Goal: Information Seeking & Learning: Learn about a topic

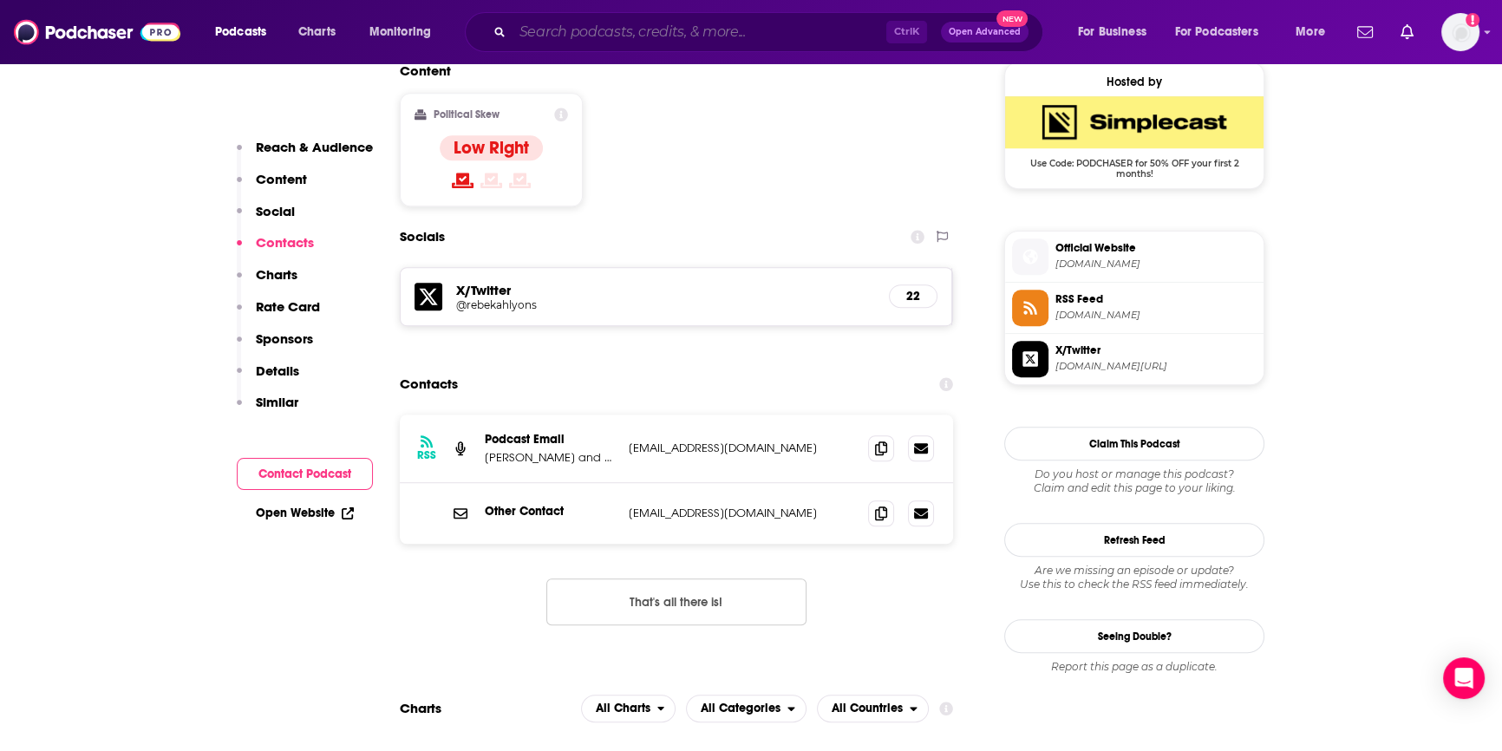
click at [538, 32] on input "Search podcasts, credits, & more..." at bounding box center [700, 32] width 374 height 28
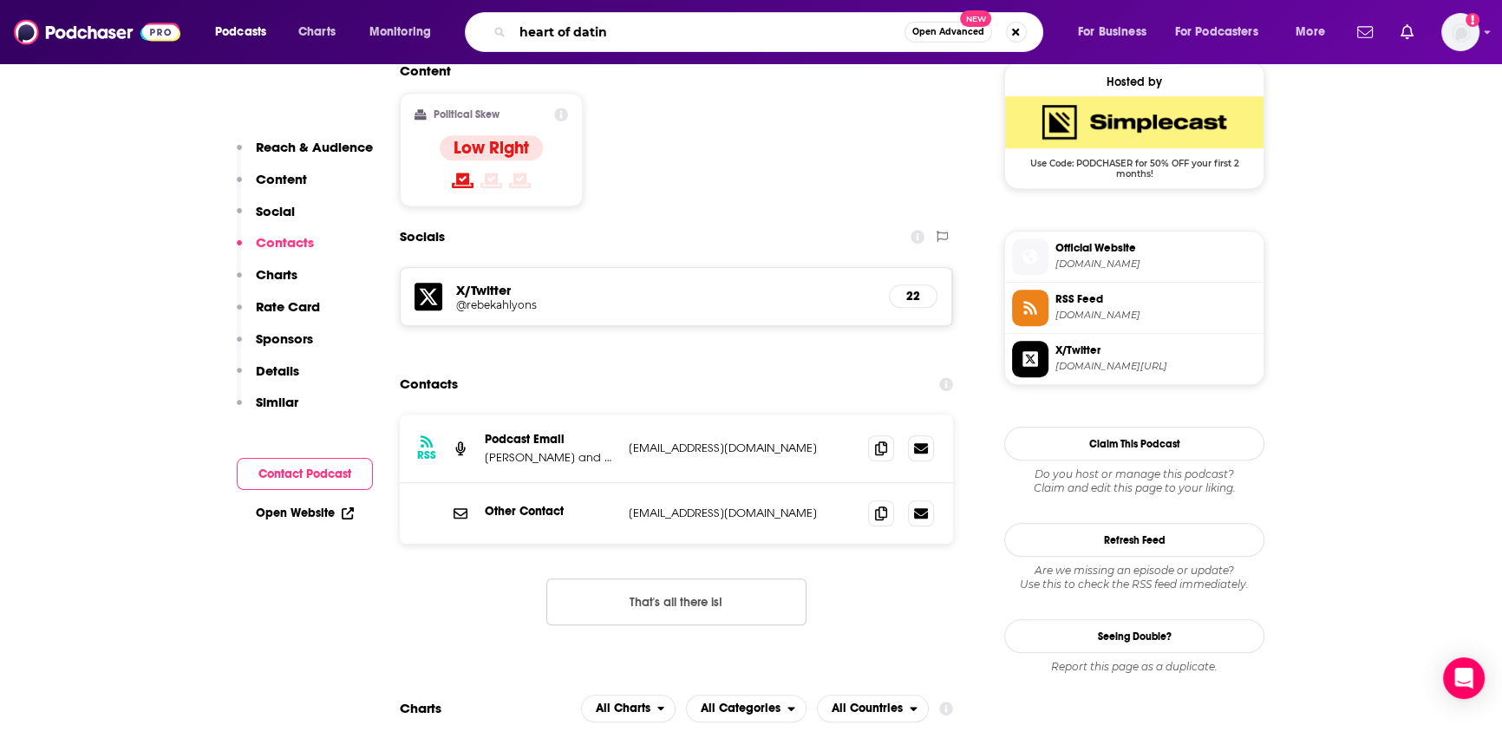
type input "heart of dating"
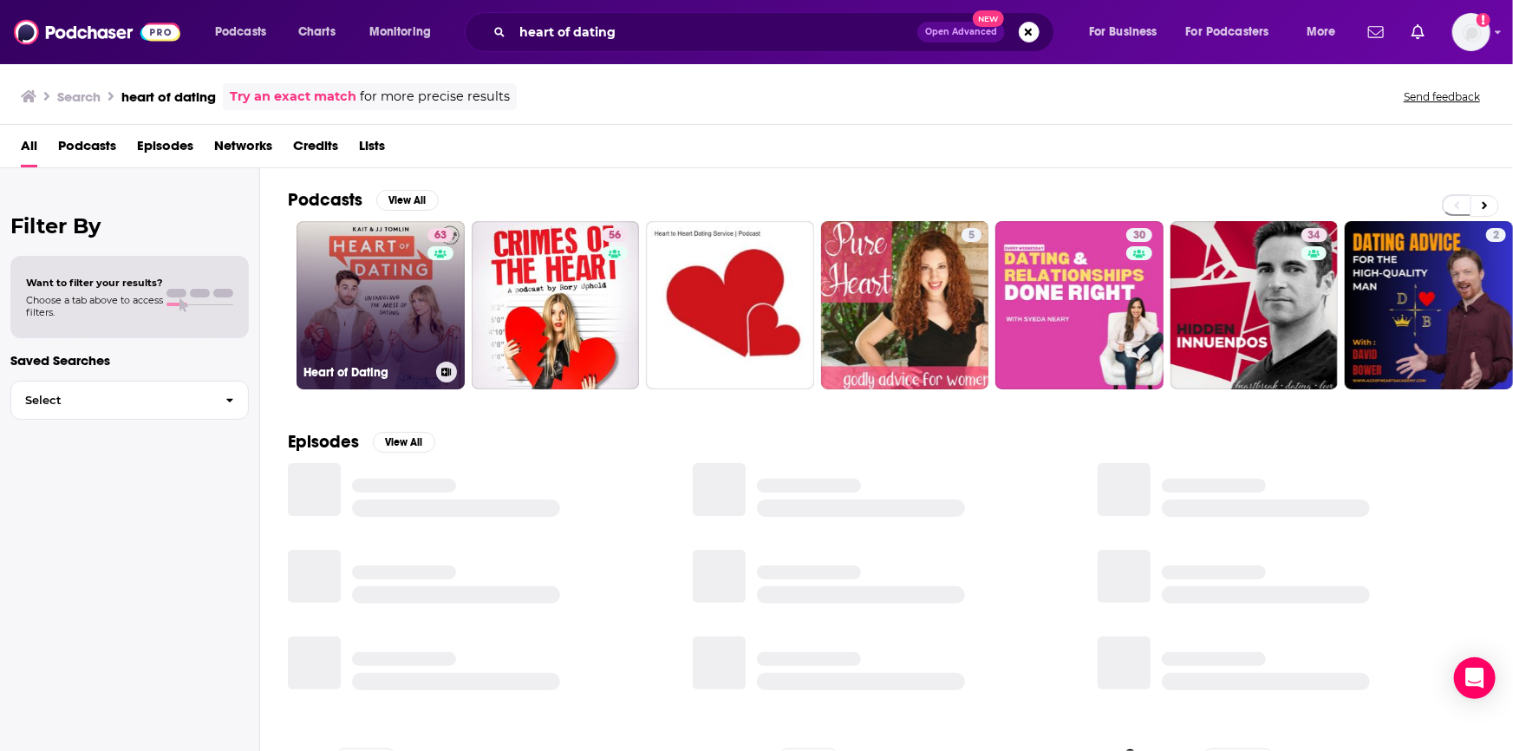
click at [415, 307] on link "63 Heart of Dating" at bounding box center [381, 305] width 168 height 168
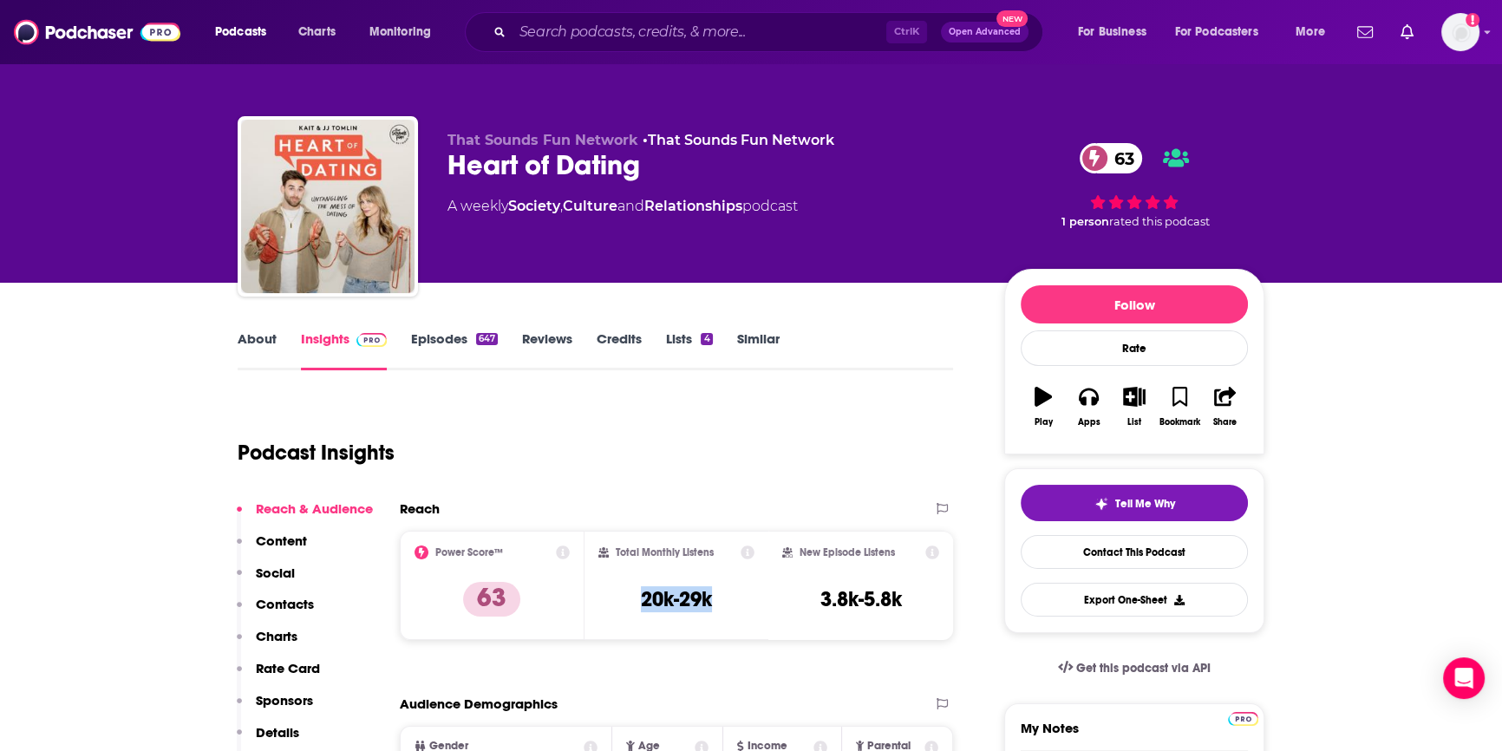
drag, startPoint x: 739, startPoint y: 600, endPoint x: 633, endPoint y: 604, distance: 105.9
click at [633, 604] on div "Total Monthly Listens 20k-29k" at bounding box center [676, 585] width 157 height 80
copy h3 "20k-29k"
